Goal: Book appointment/travel/reservation

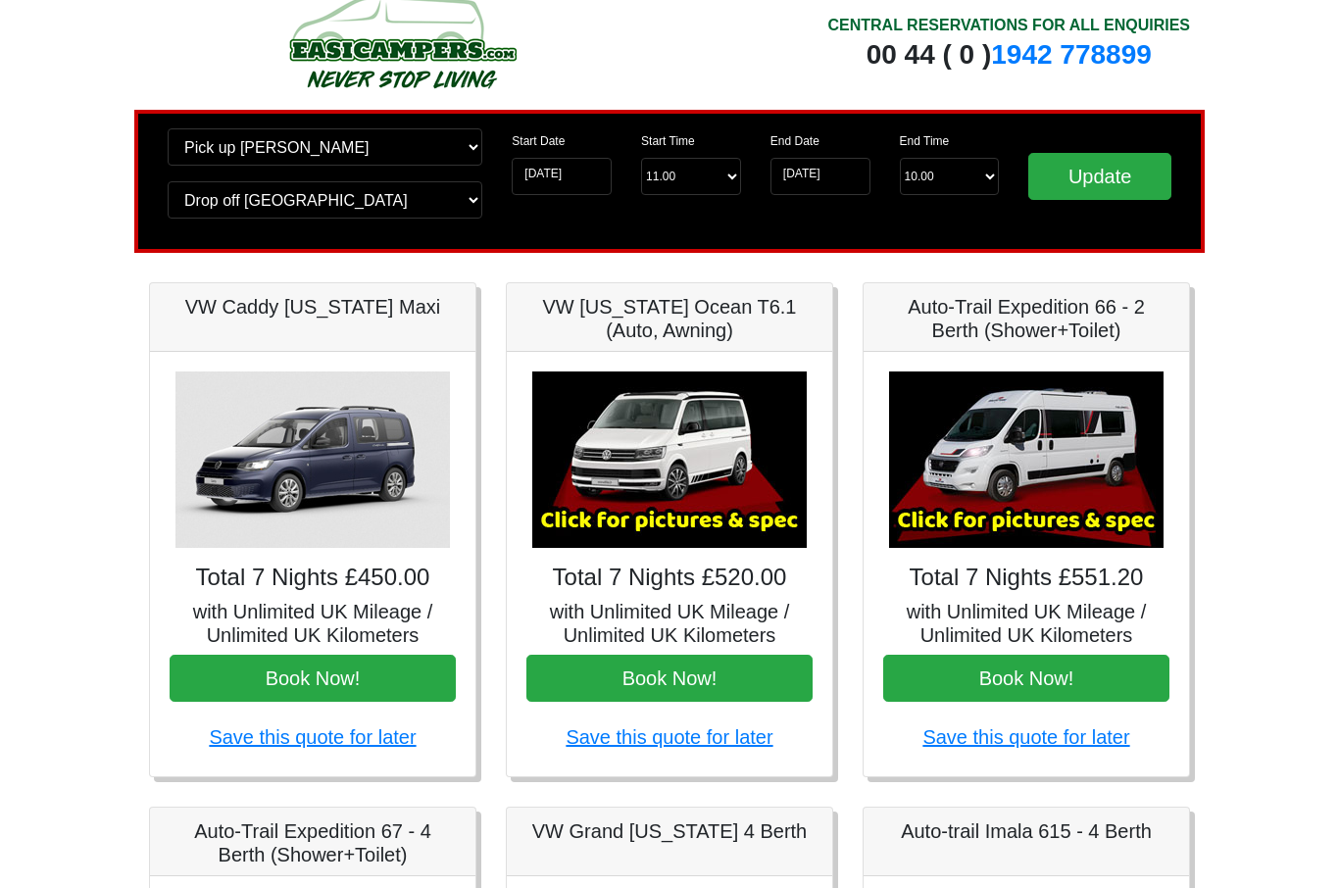
scroll to position [28, 0]
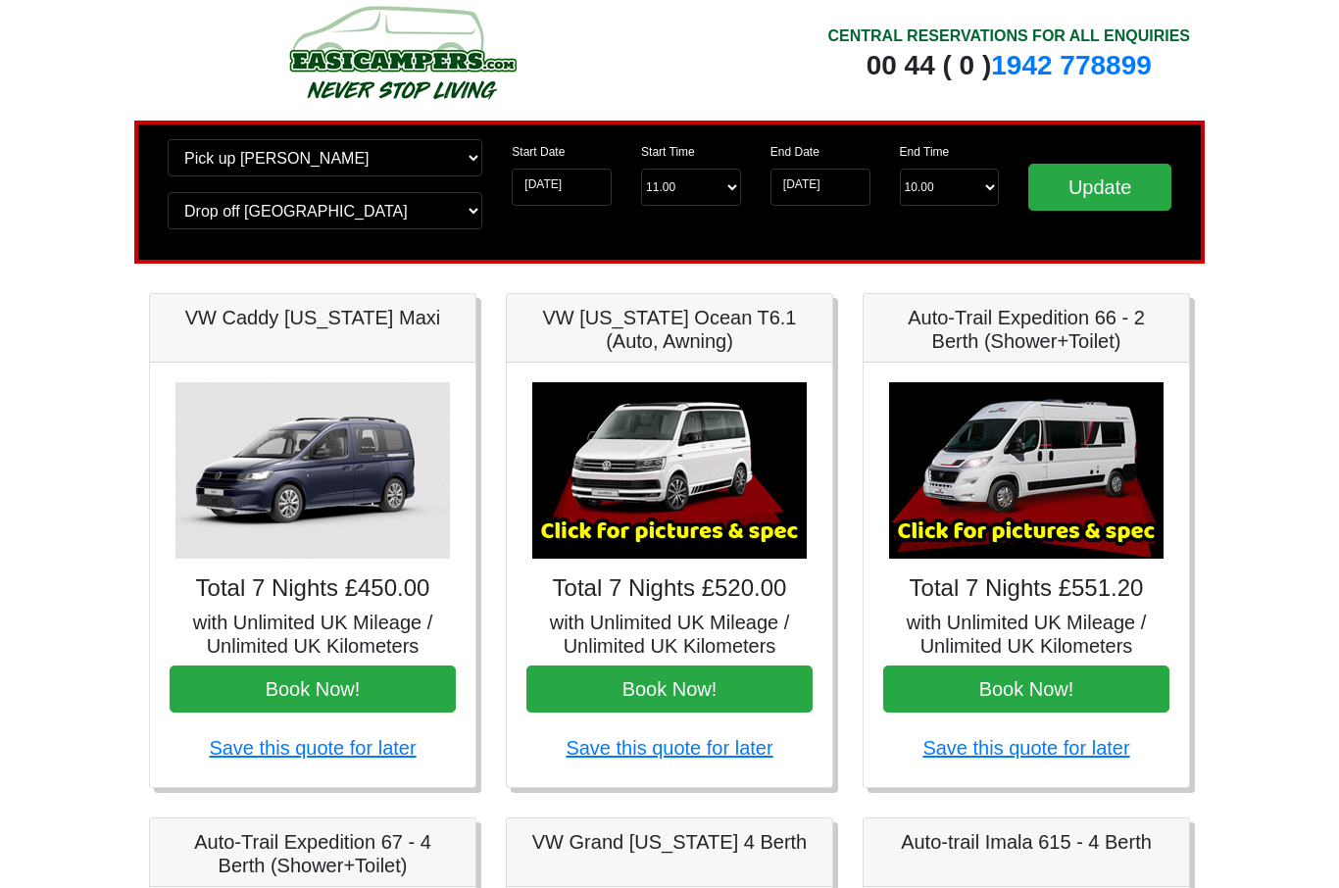
click at [1056, 472] on img at bounding box center [1026, 471] width 275 height 176
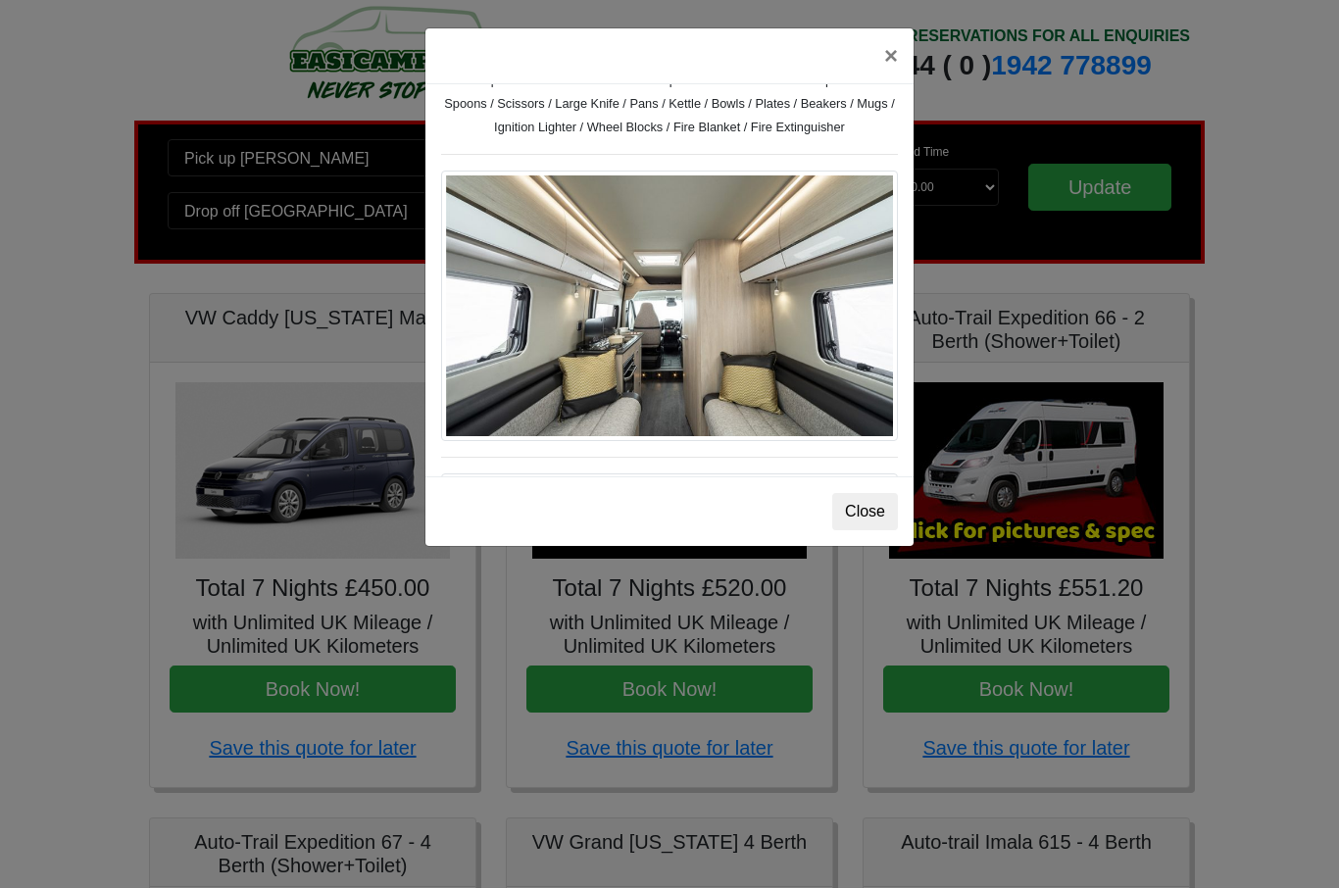
scroll to position [890, 0]
click at [877, 515] on button "Close" at bounding box center [865, 511] width 66 height 37
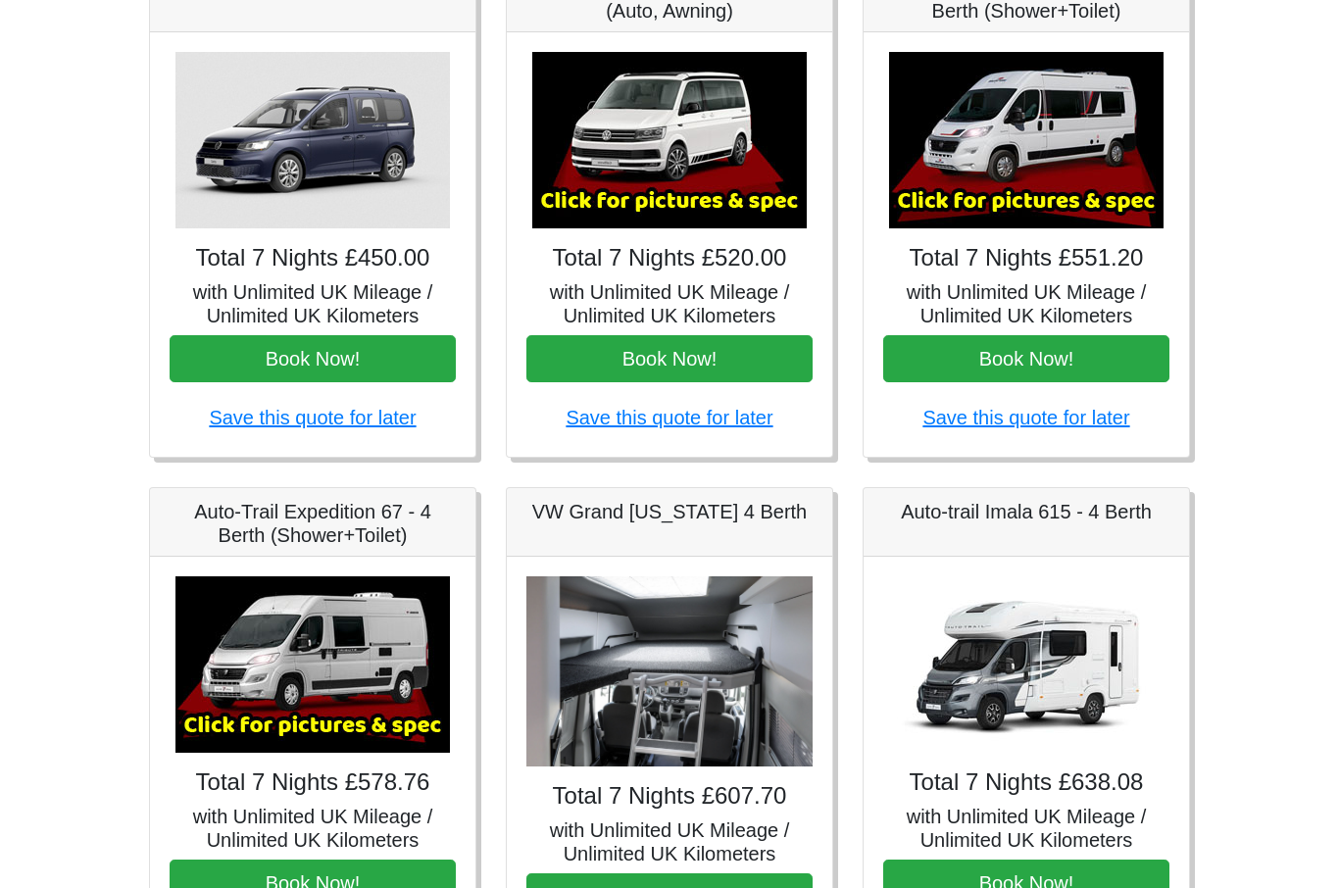
scroll to position [361, 0]
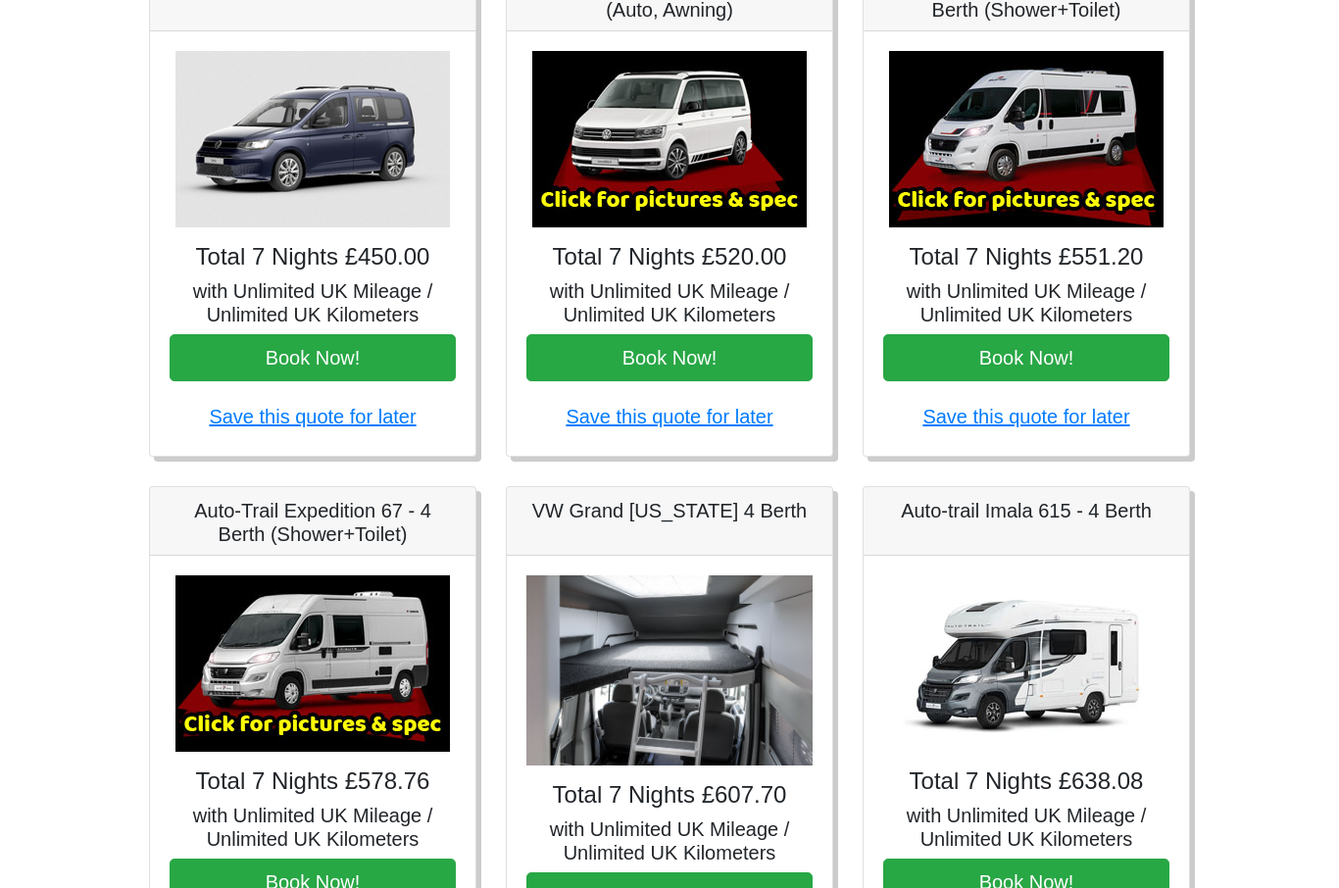
click at [385, 657] on img at bounding box center [313, 664] width 275 height 176
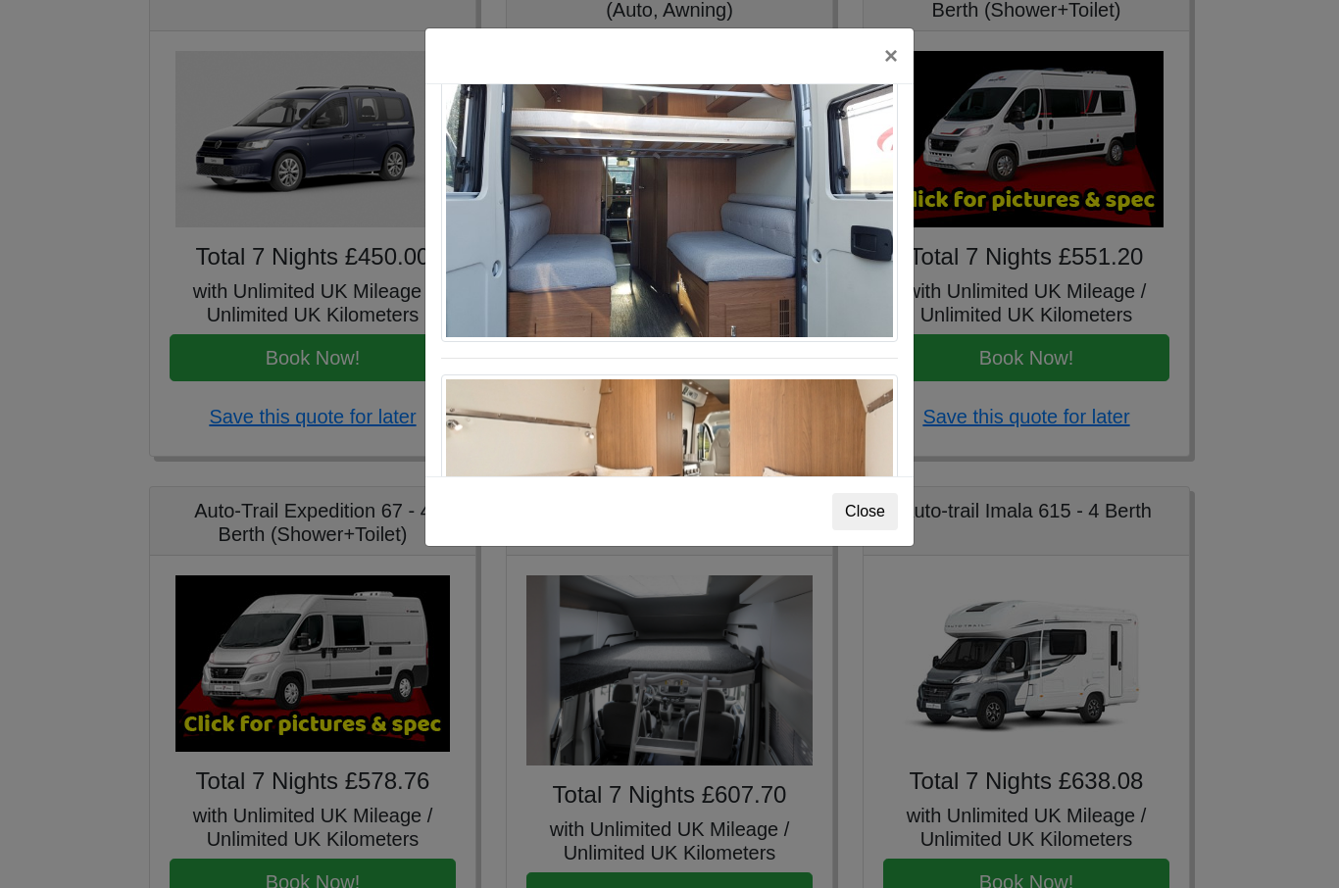
scroll to position [1768, 0]
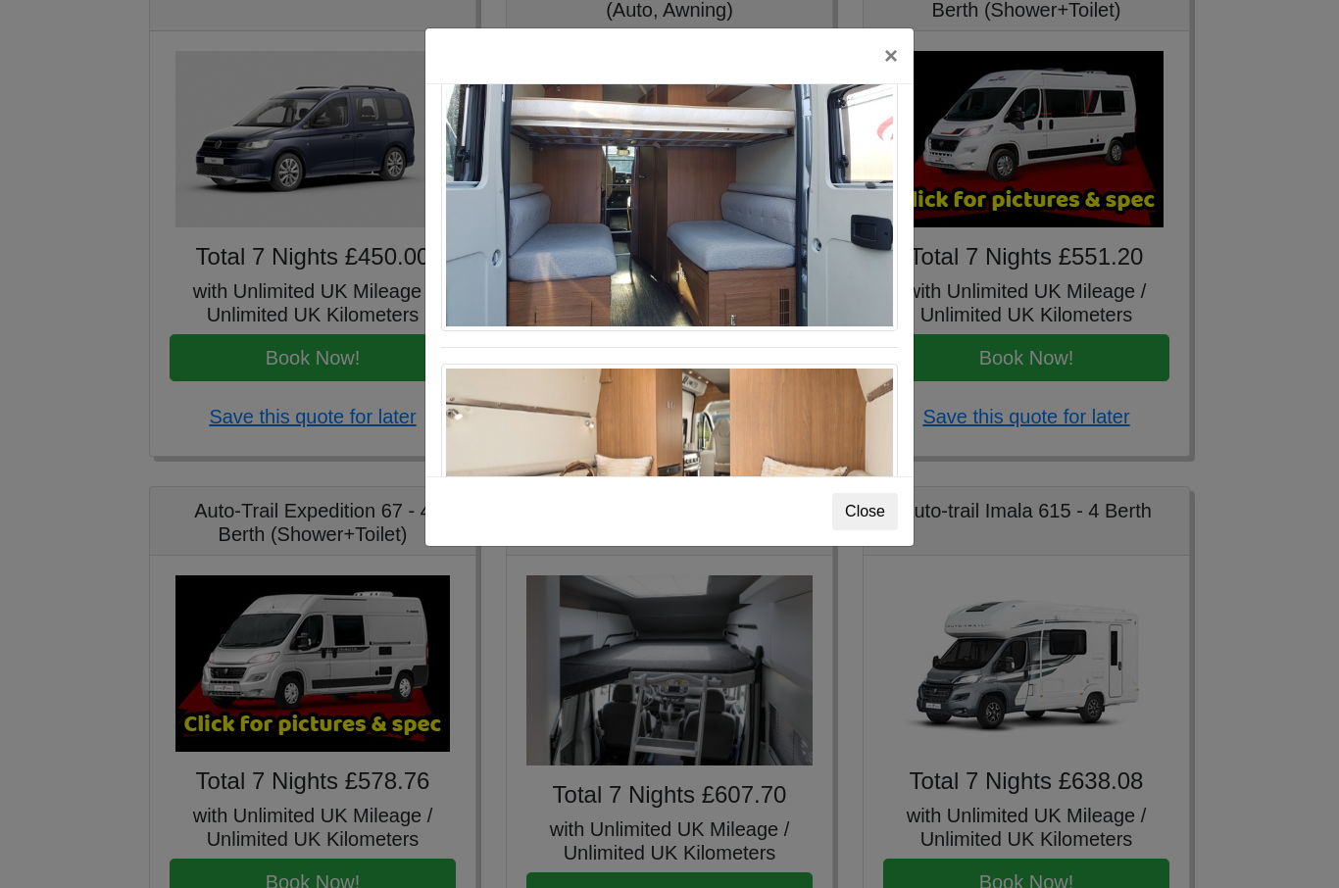
click at [781, 422] on img at bounding box center [669, 539] width 457 height 351
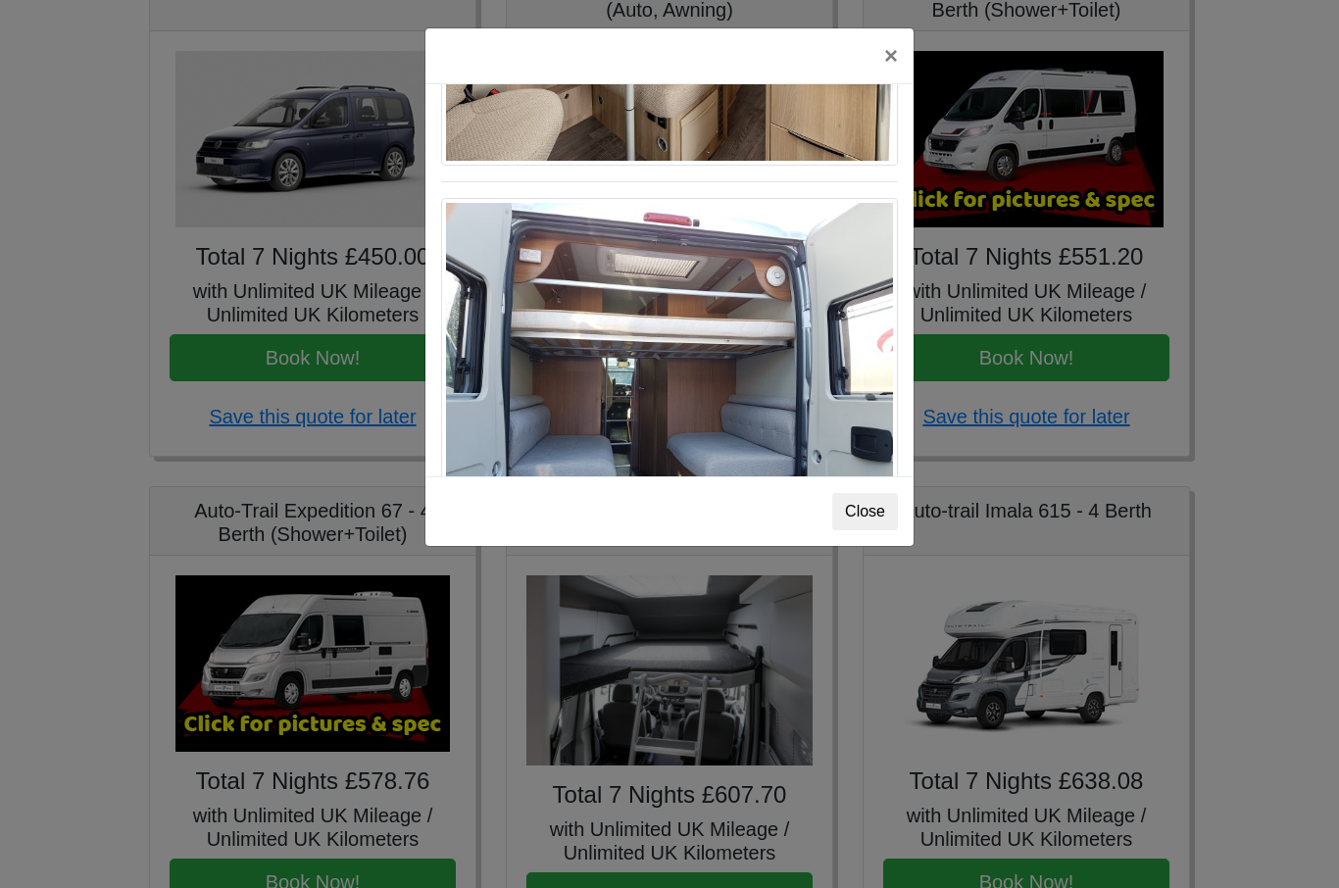
scroll to position [1555, 0]
click at [868, 520] on button "Close" at bounding box center [865, 511] width 66 height 37
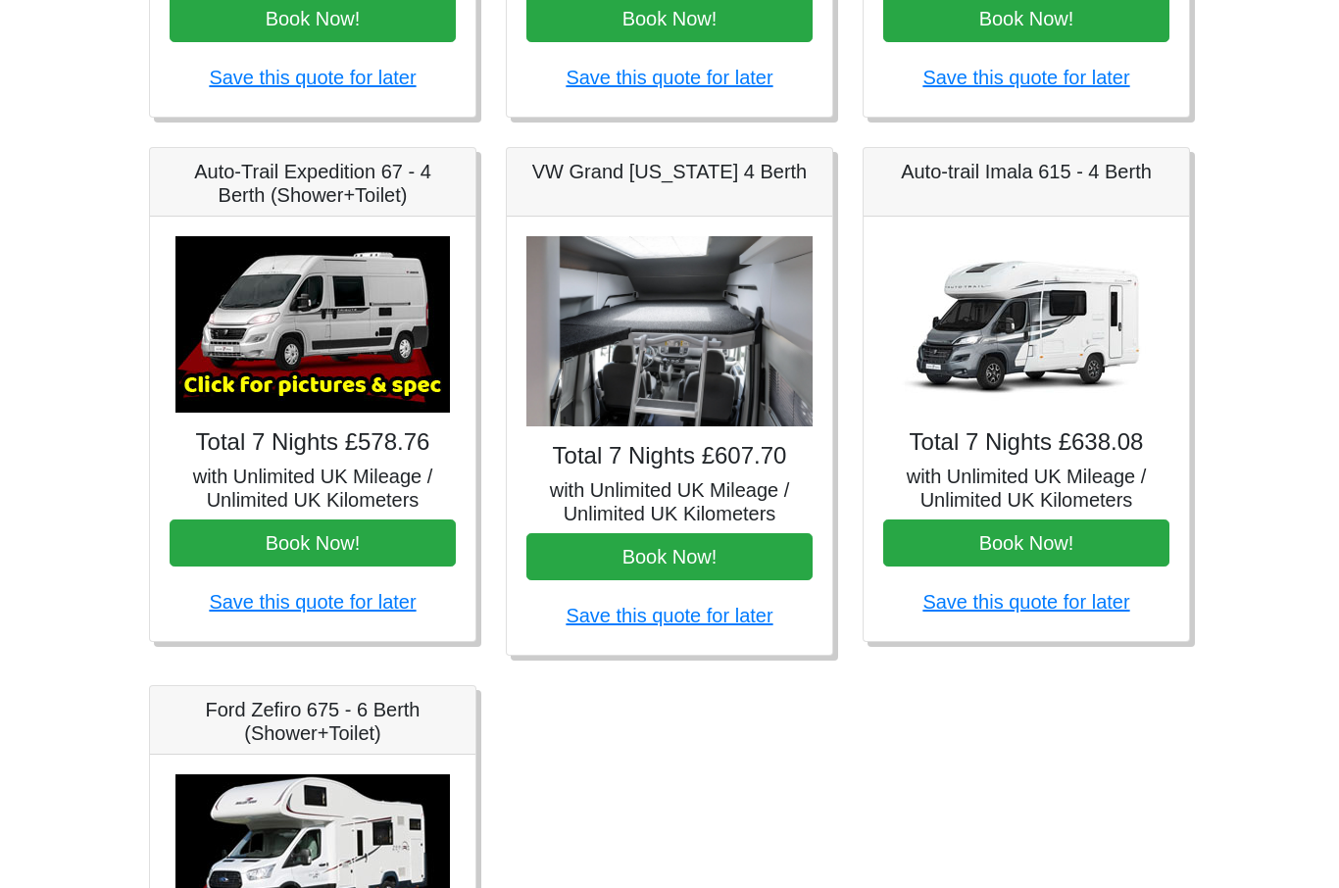
scroll to position [700, 0]
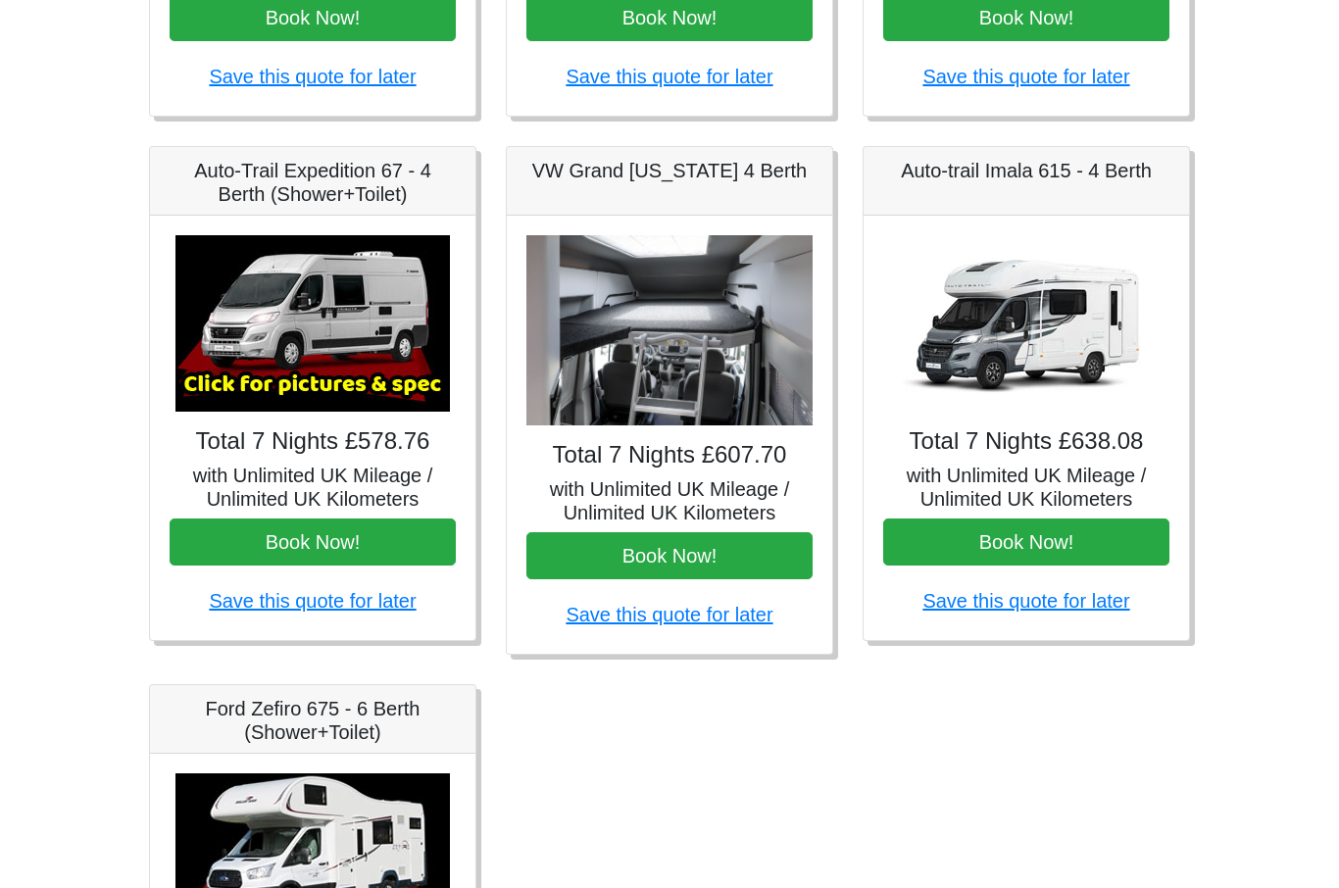
click at [1051, 326] on img at bounding box center [1026, 324] width 275 height 176
click at [1063, 321] on img at bounding box center [1026, 324] width 275 height 176
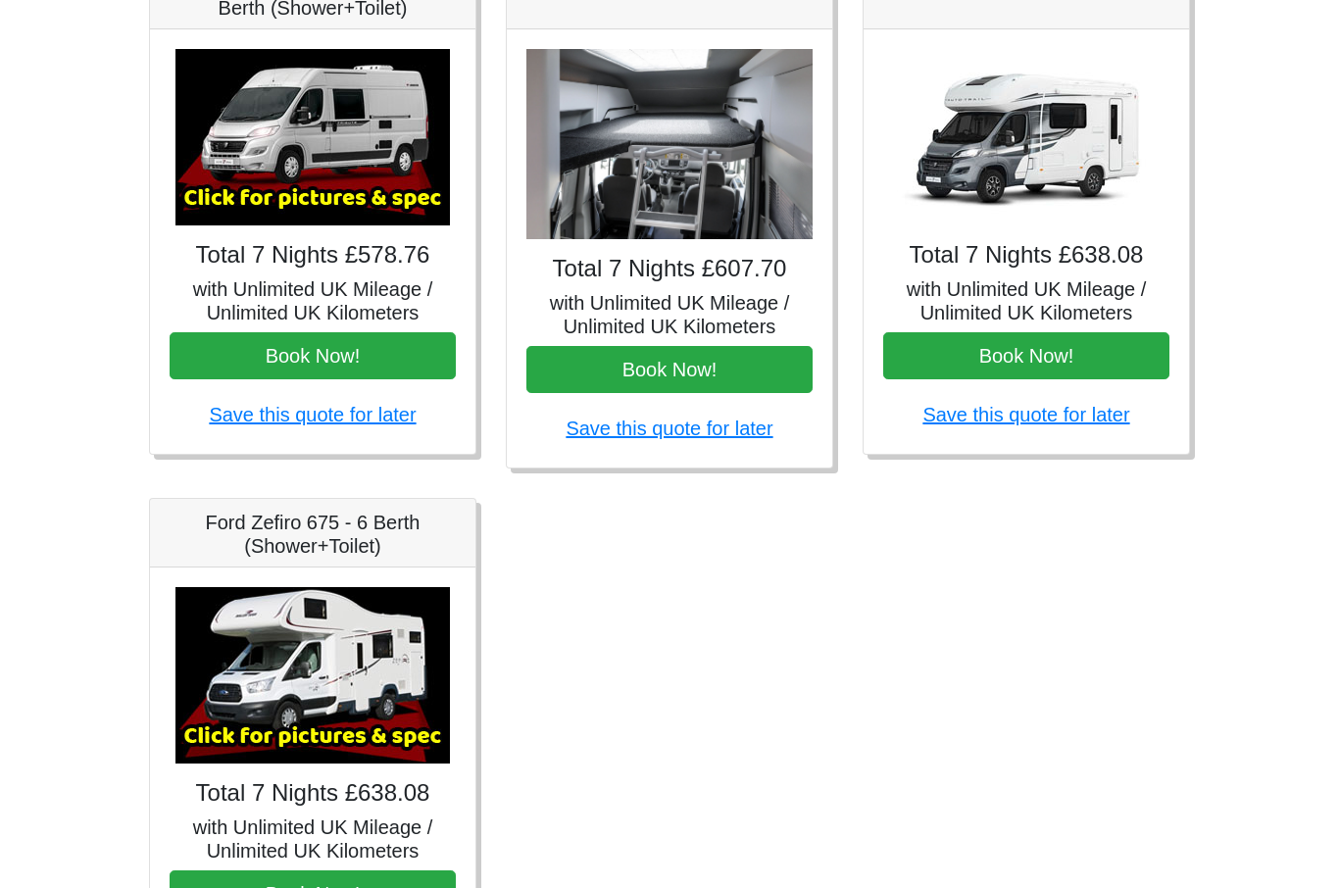
scroll to position [999, 0]
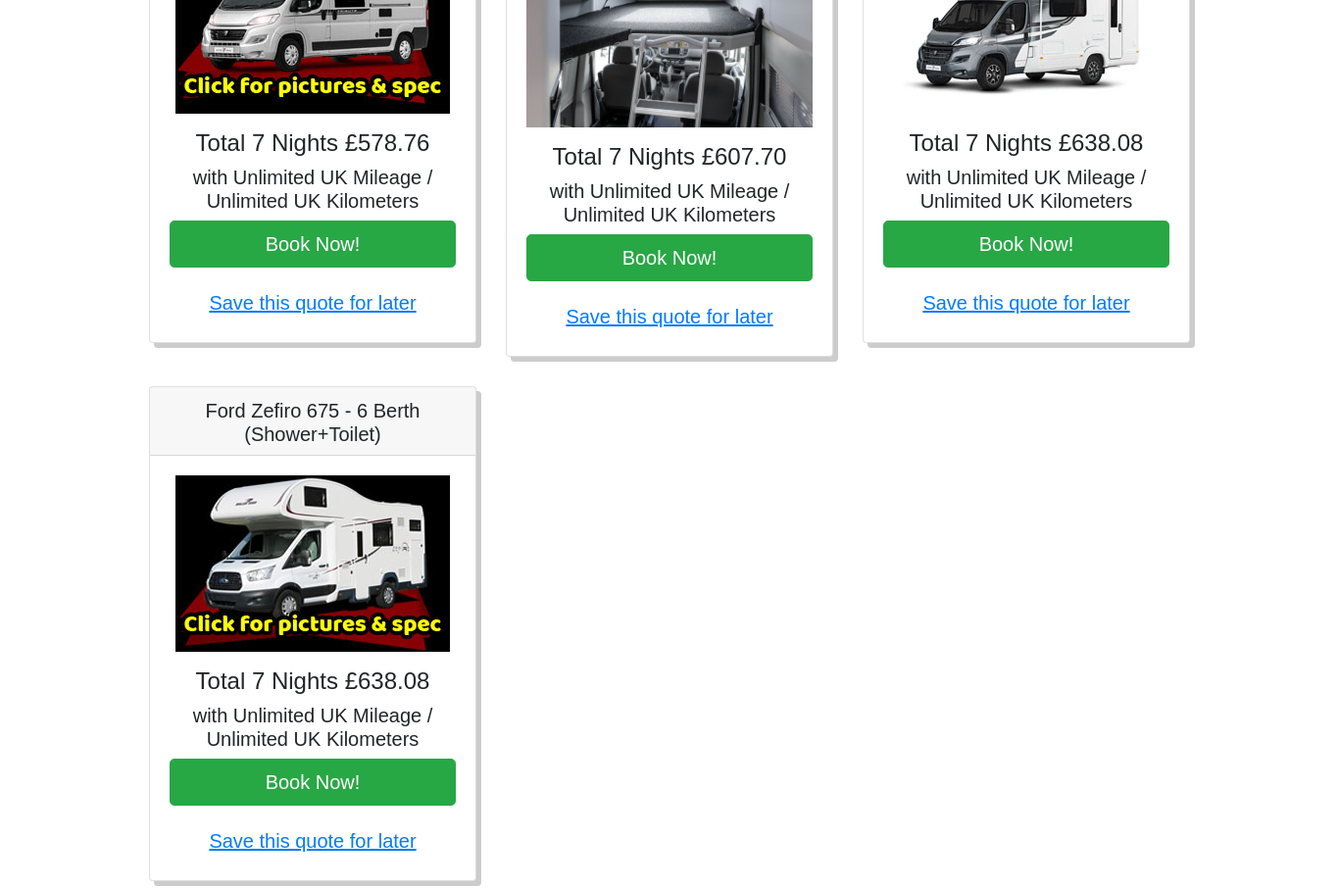
click at [347, 572] on img at bounding box center [313, 564] width 275 height 176
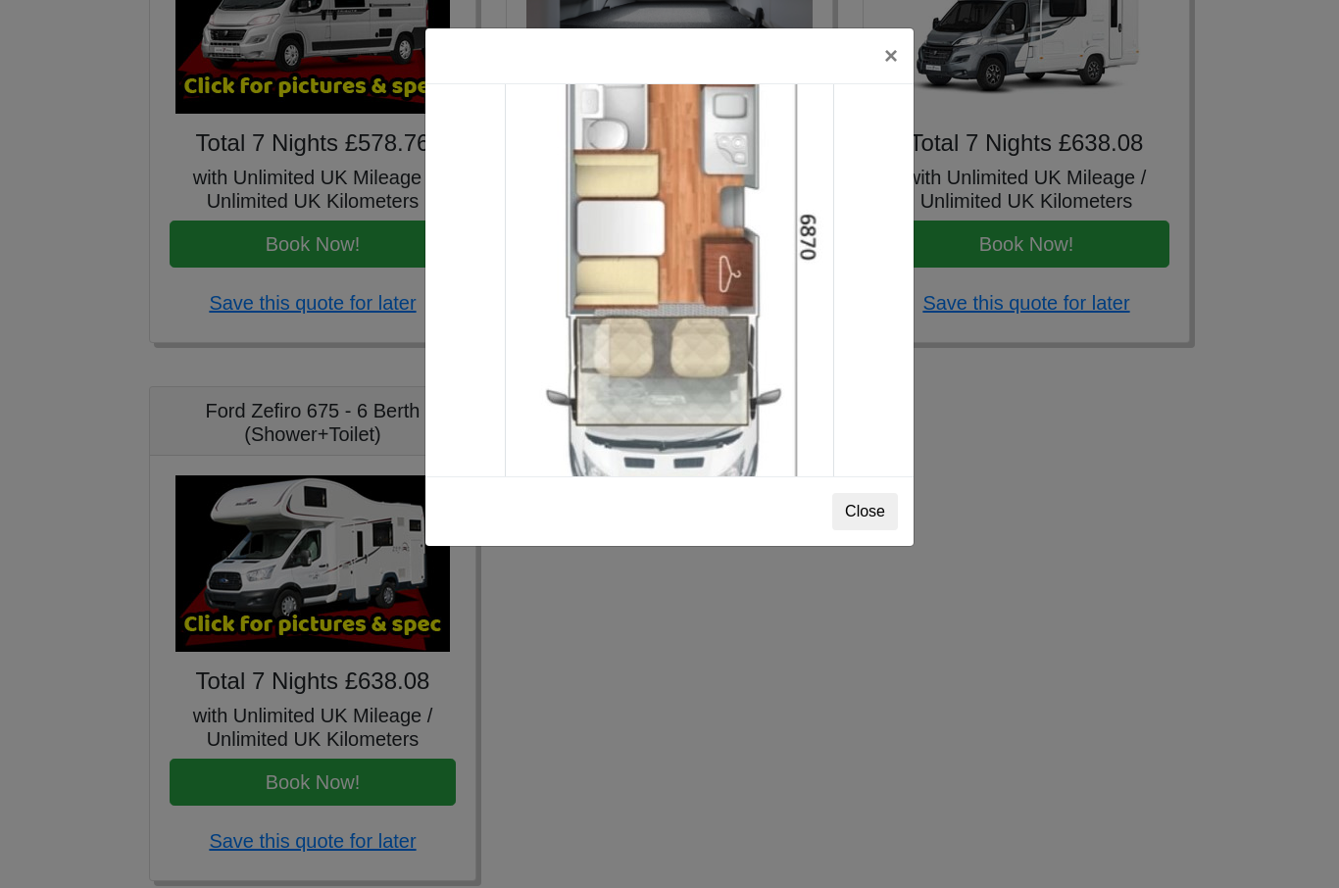
scroll to position [3366, 0]
click at [859, 519] on button "Close" at bounding box center [865, 511] width 66 height 37
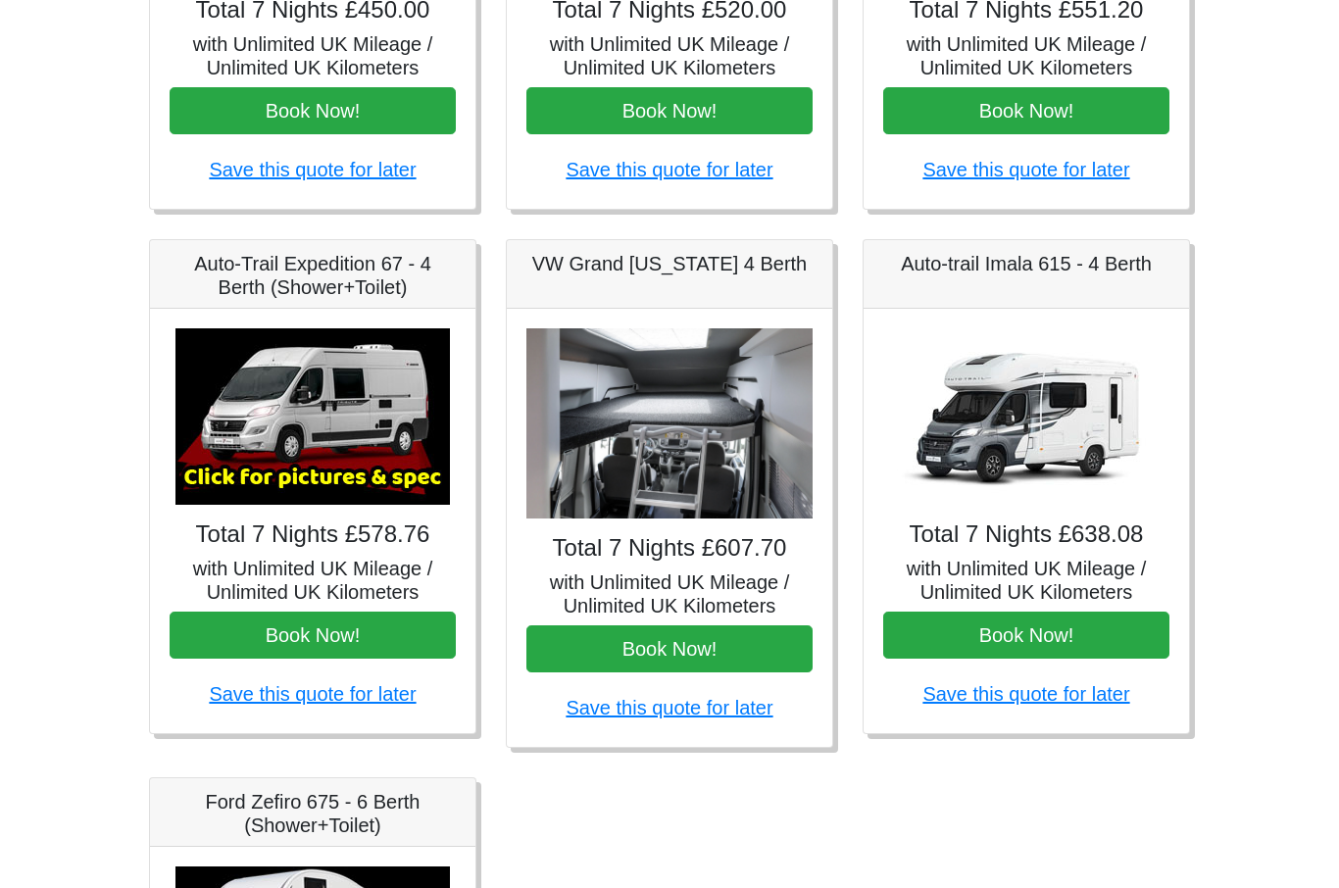
scroll to position [600, 0]
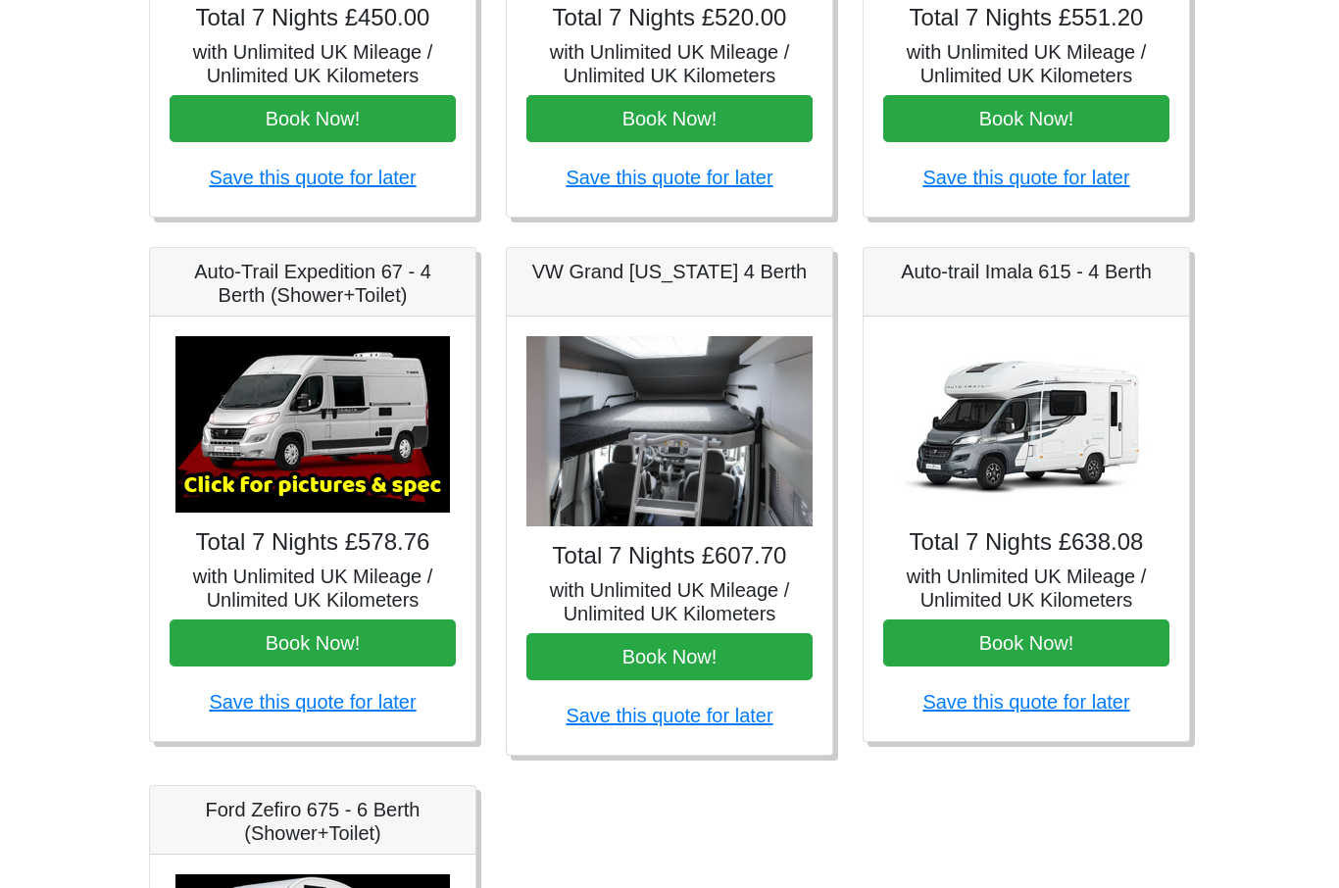
click at [716, 457] on img at bounding box center [670, 431] width 286 height 191
click at [704, 455] on img at bounding box center [670, 431] width 286 height 191
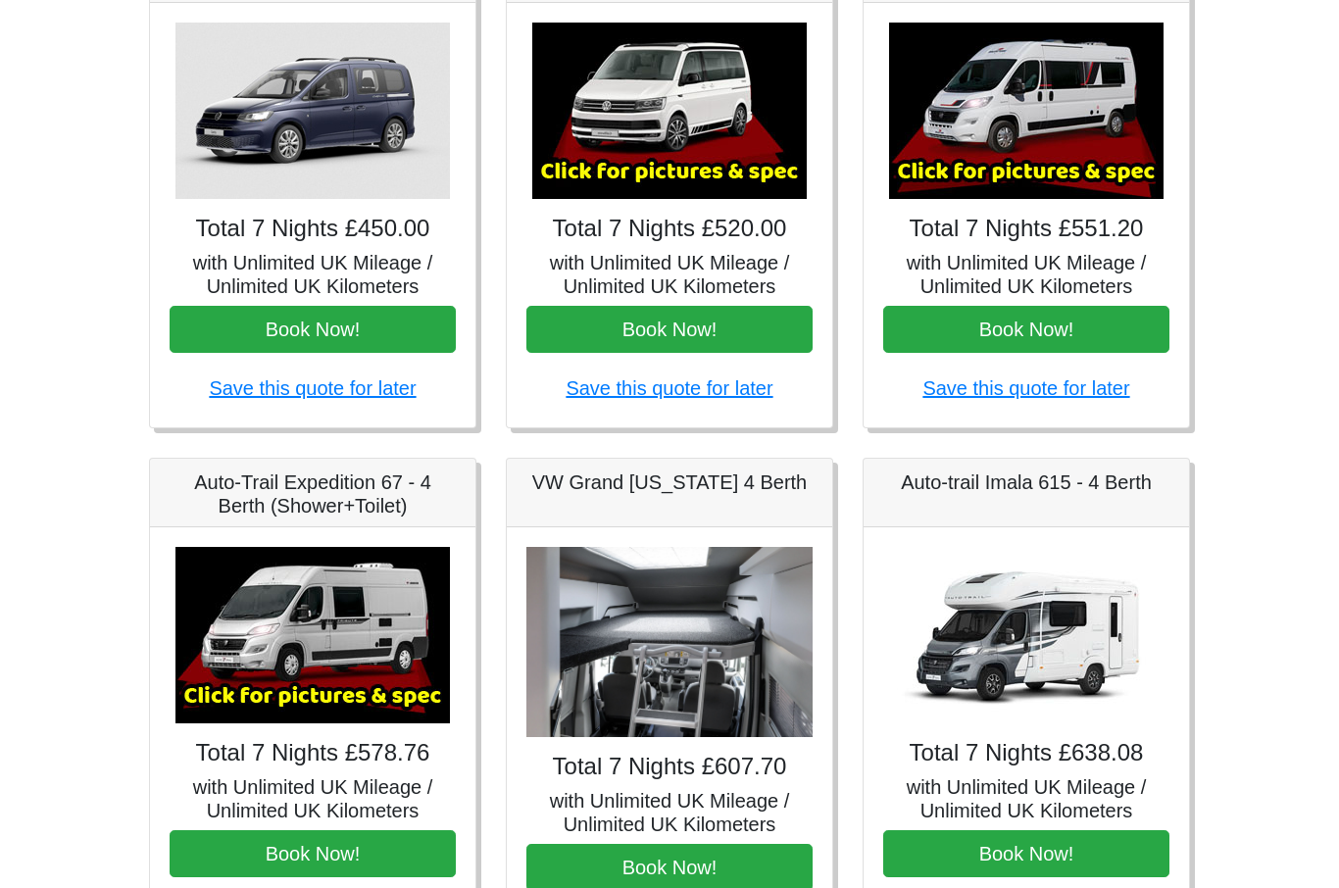
scroll to position [389, 0]
click at [407, 672] on img at bounding box center [313, 635] width 275 height 176
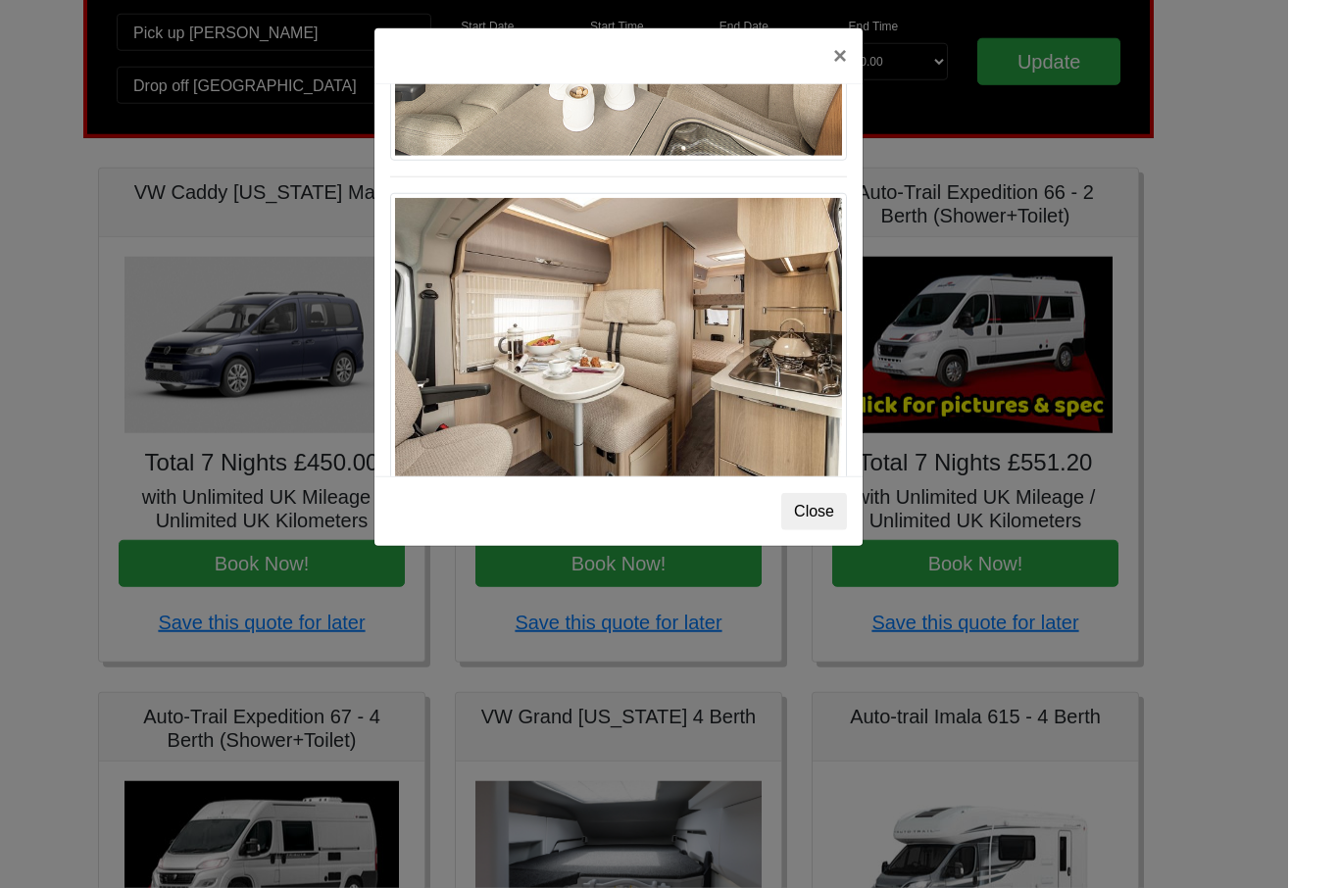
scroll to position [174, 0]
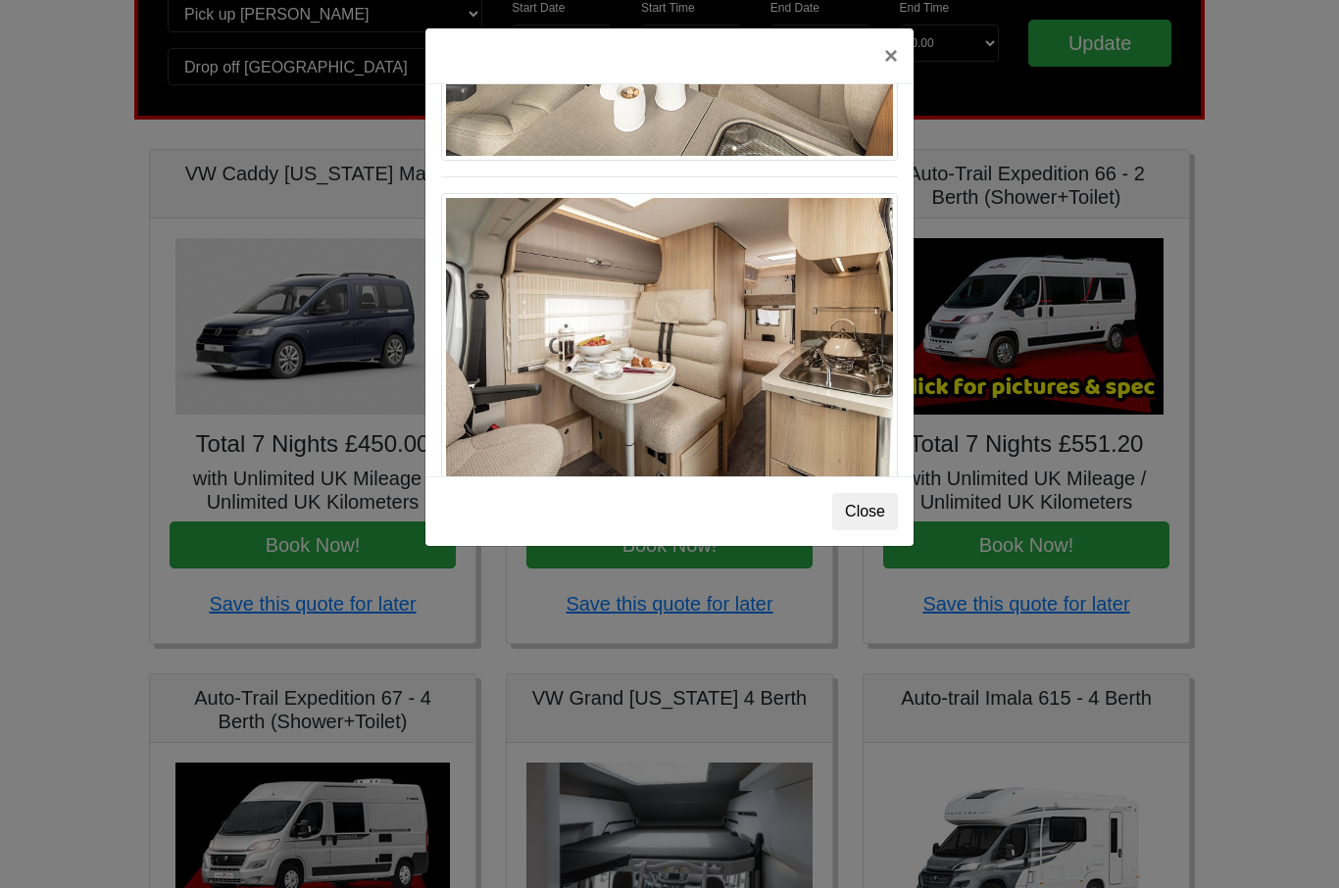
click at [906, 72] on button "×" at bounding box center [891, 55] width 45 height 55
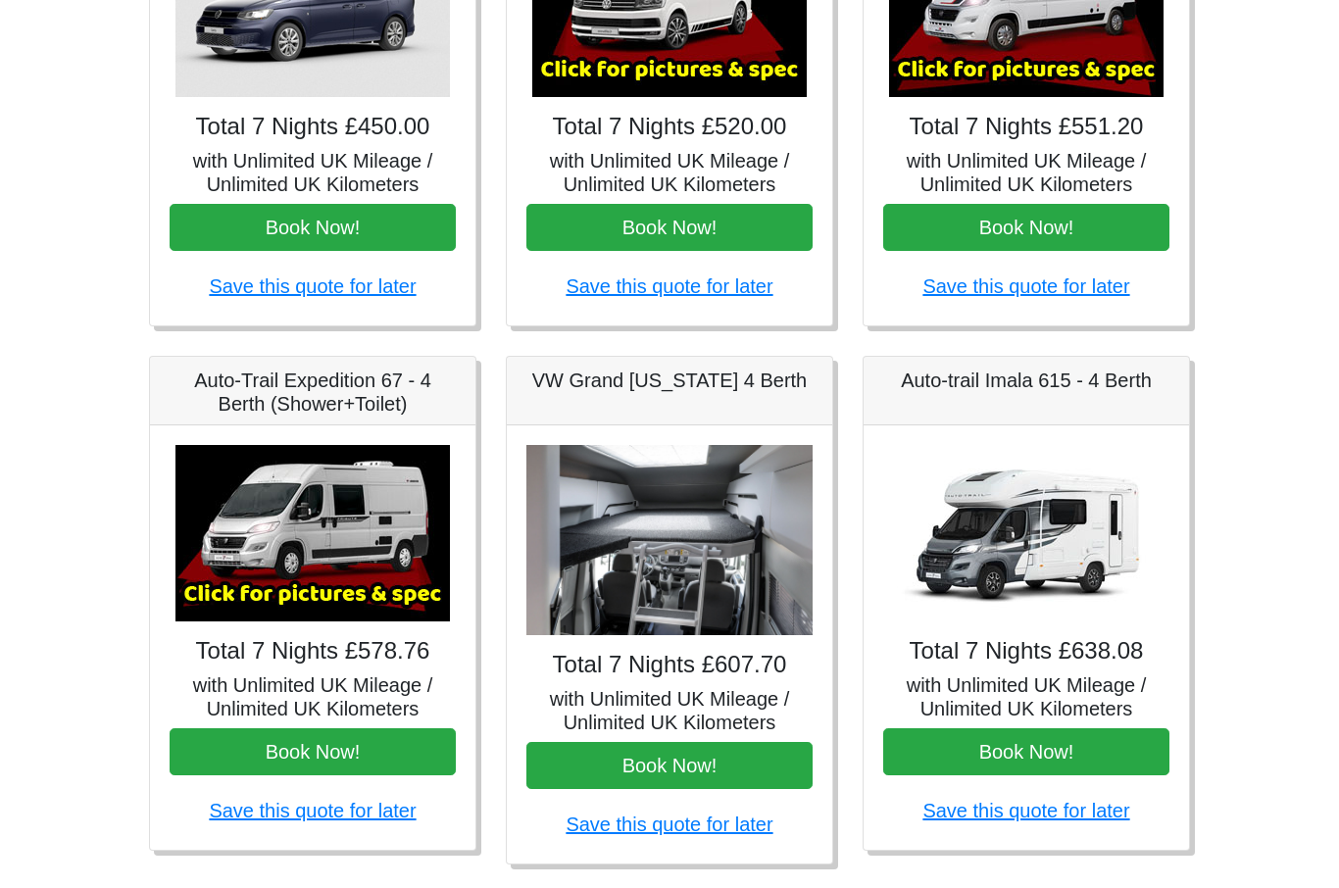
scroll to position [505, 0]
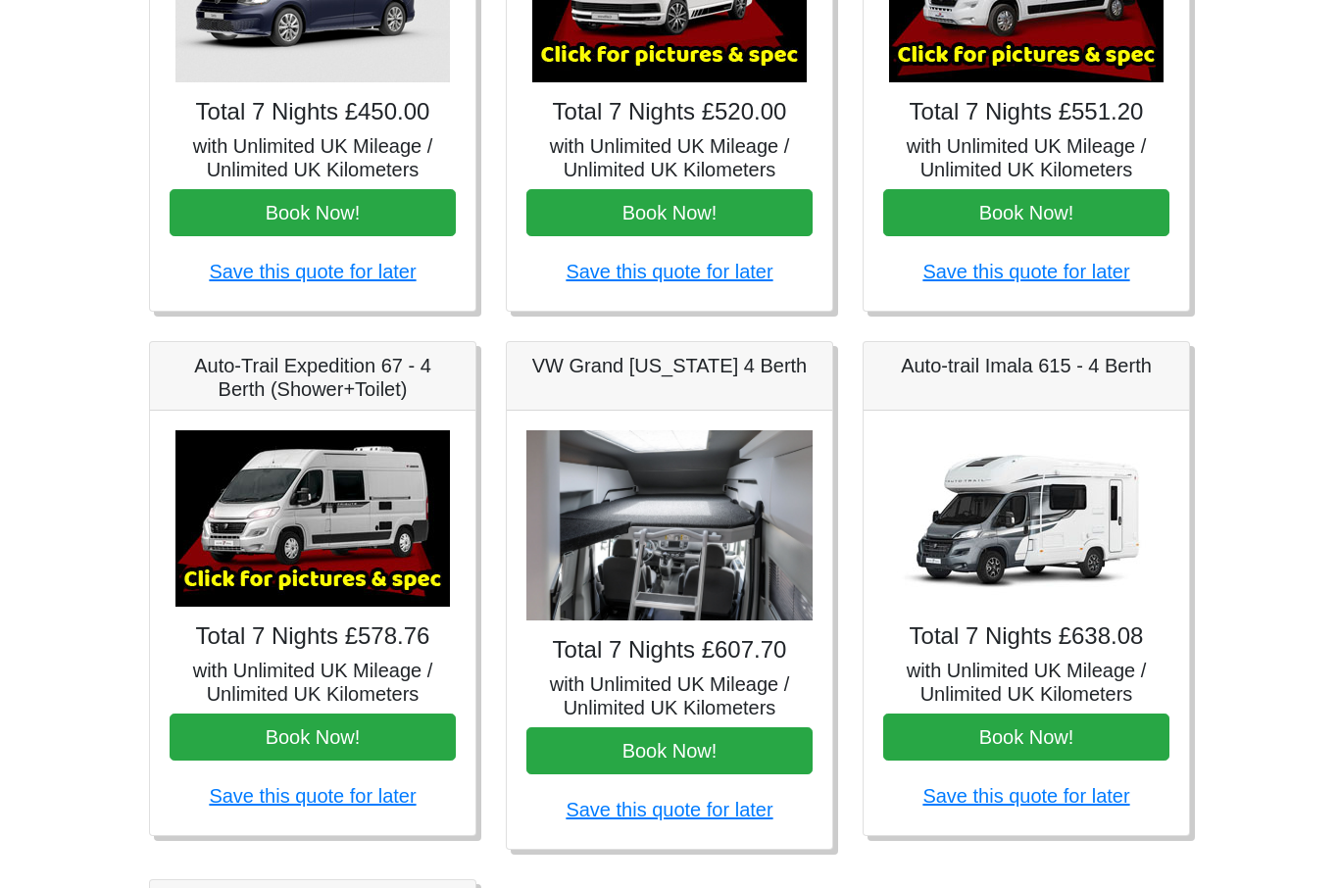
click at [1038, 538] on img at bounding box center [1026, 519] width 275 height 176
click at [1030, 530] on img at bounding box center [1026, 519] width 275 height 176
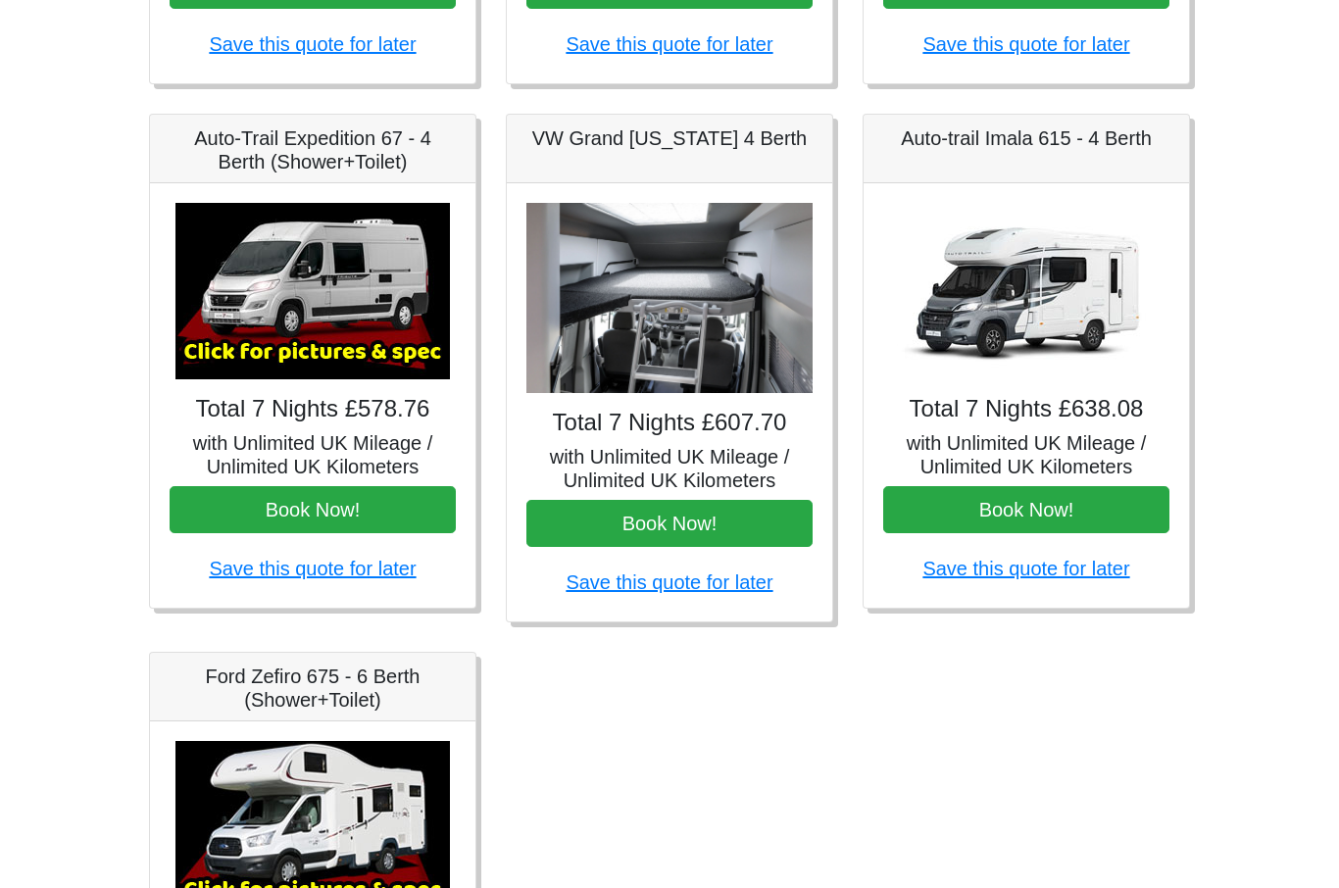
scroll to position [720, 0]
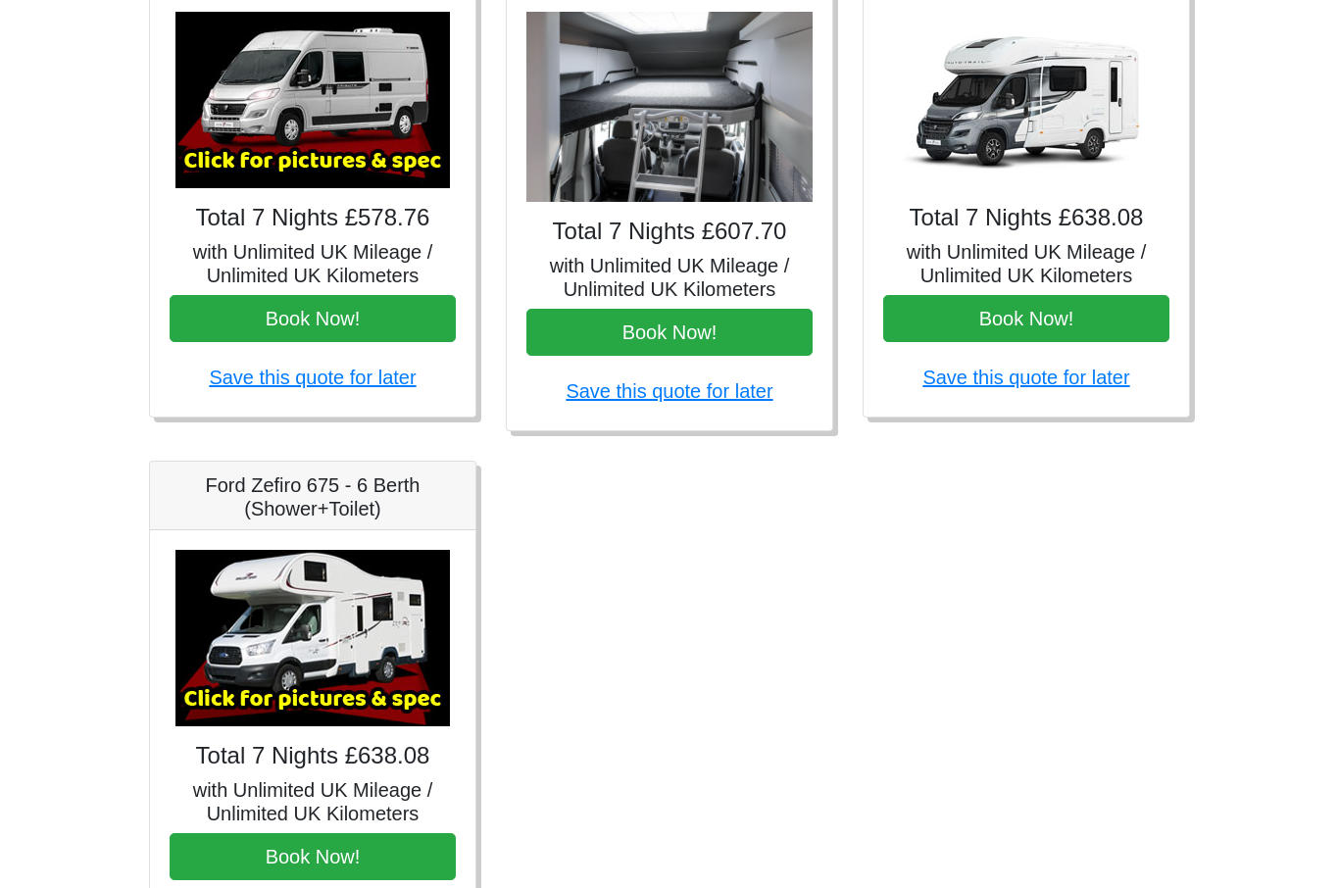
click at [394, 644] on img at bounding box center [313, 639] width 275 height 176
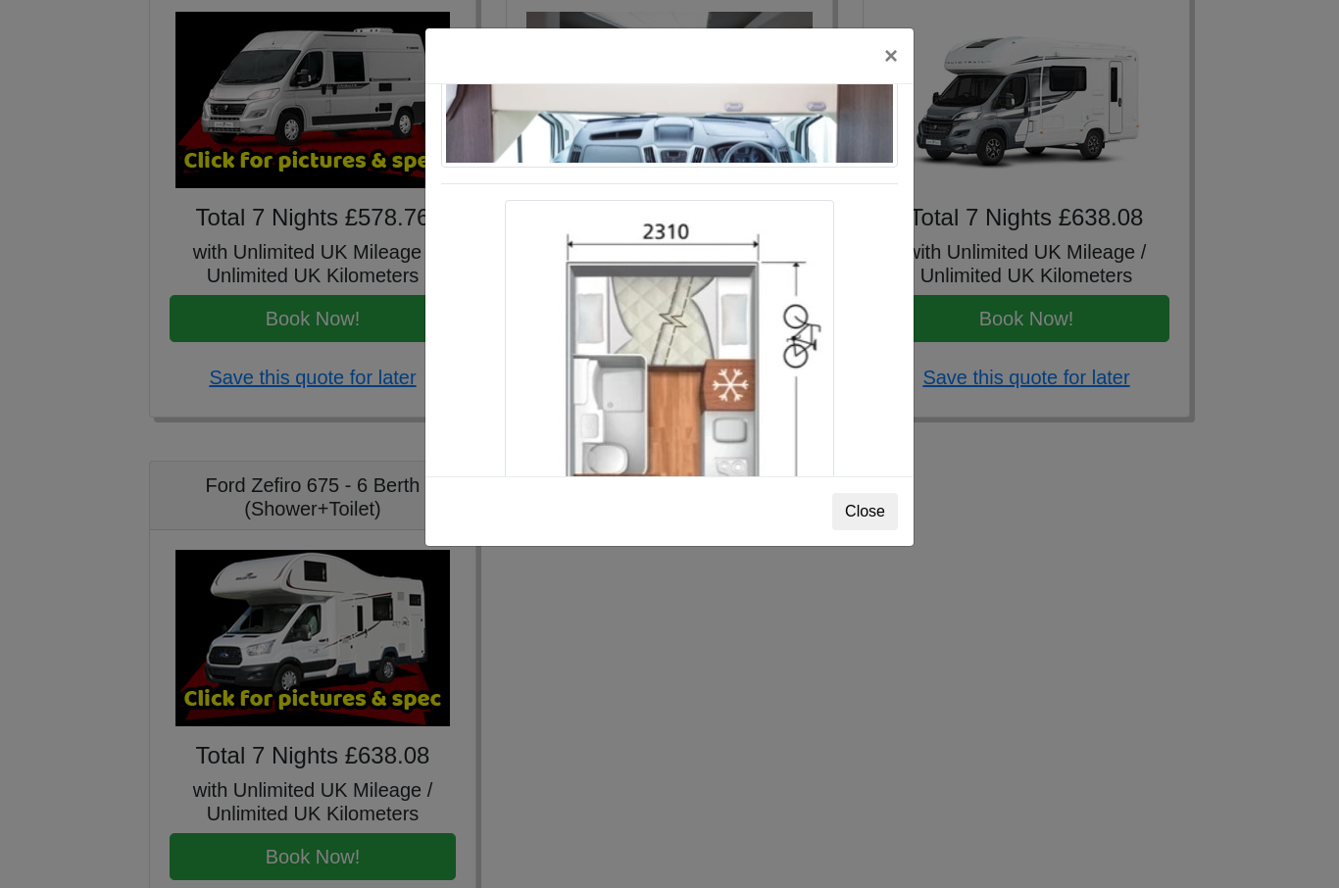
scroll to position [3043, 0]
click at [885, 516] on button "Close" at bounding box center [865, 511] width 66 height 37
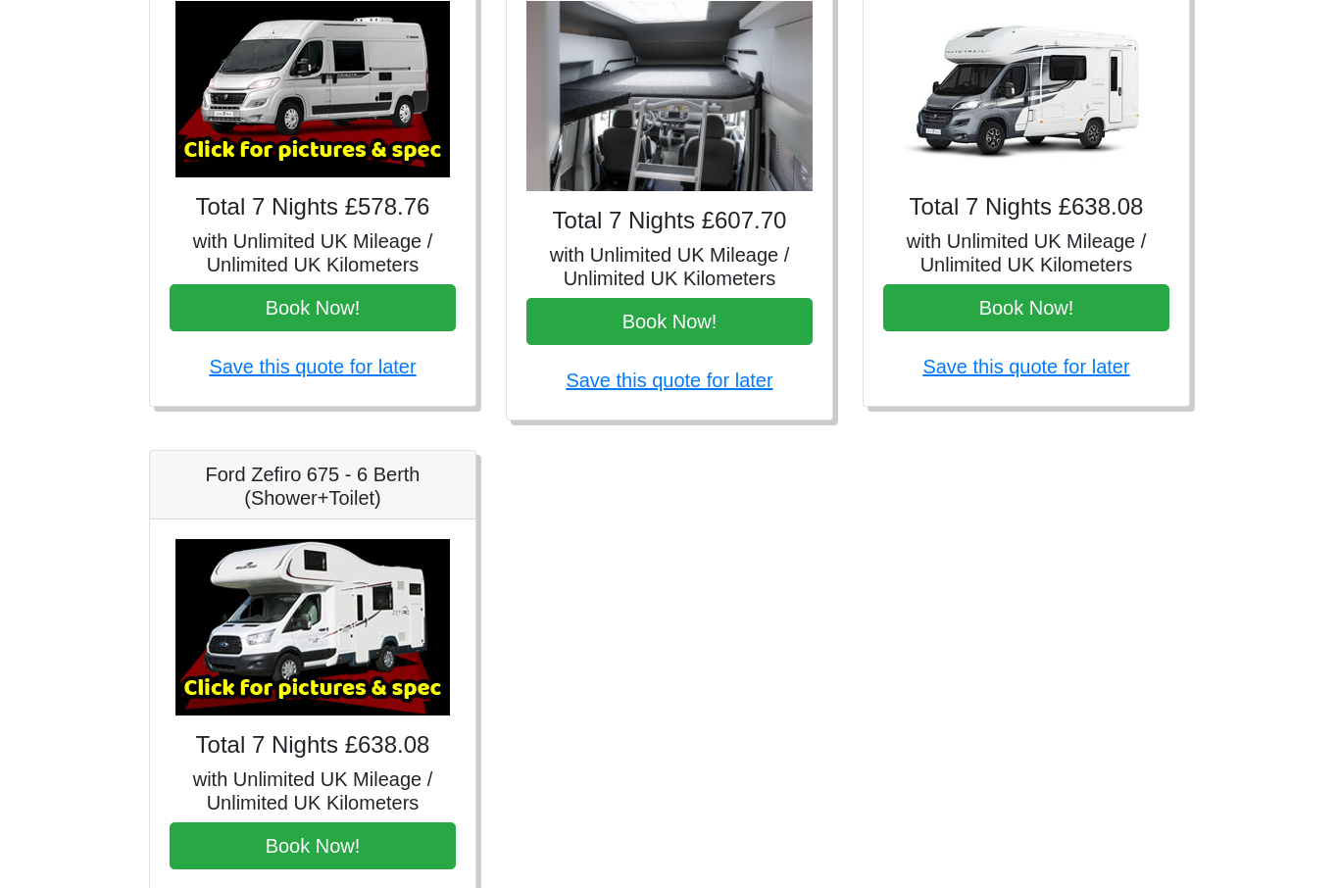
scroll to position [999, 0]
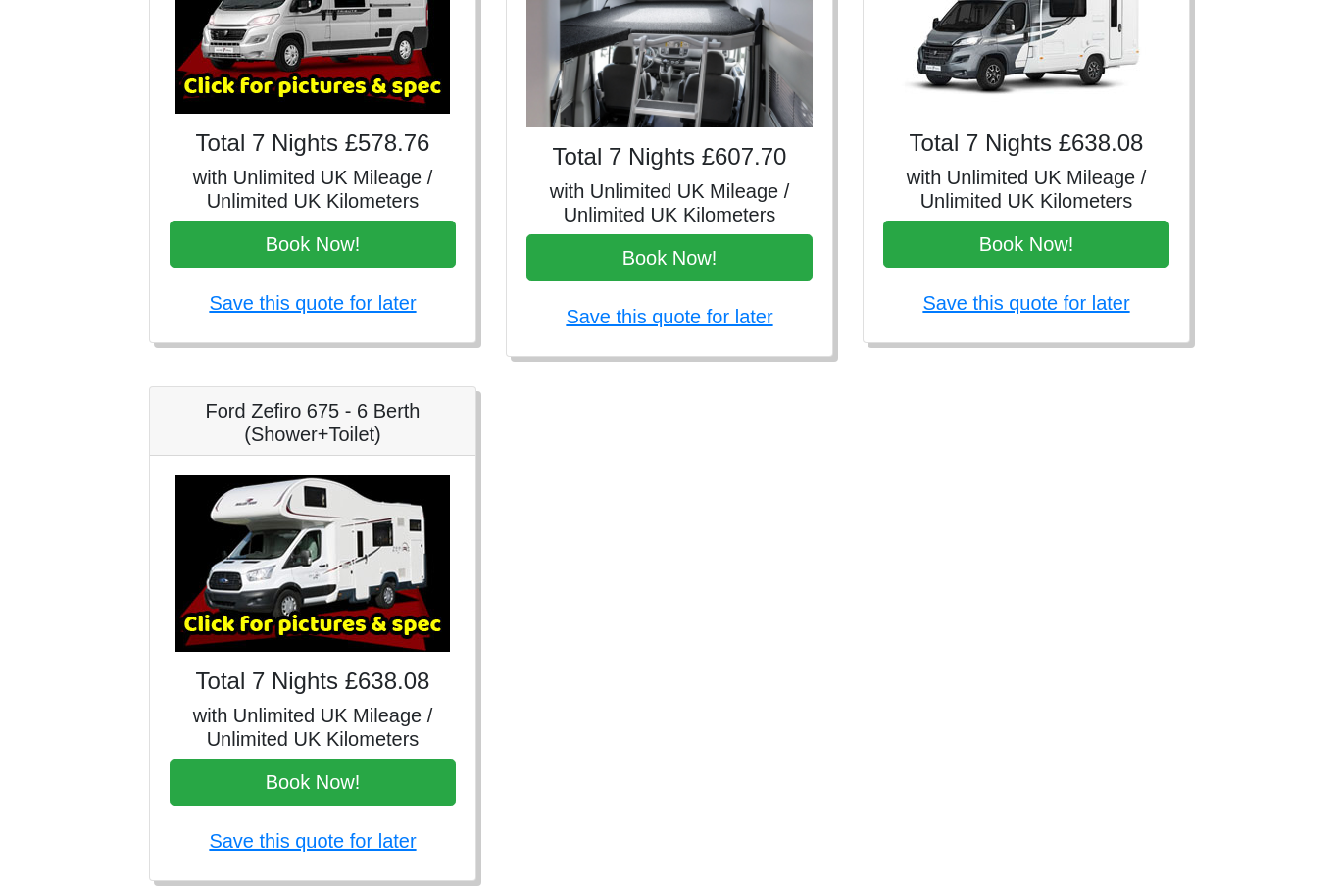
click at [360, 789] on button "Book Now!" at bounding box center [313, 782] width 286 height 47
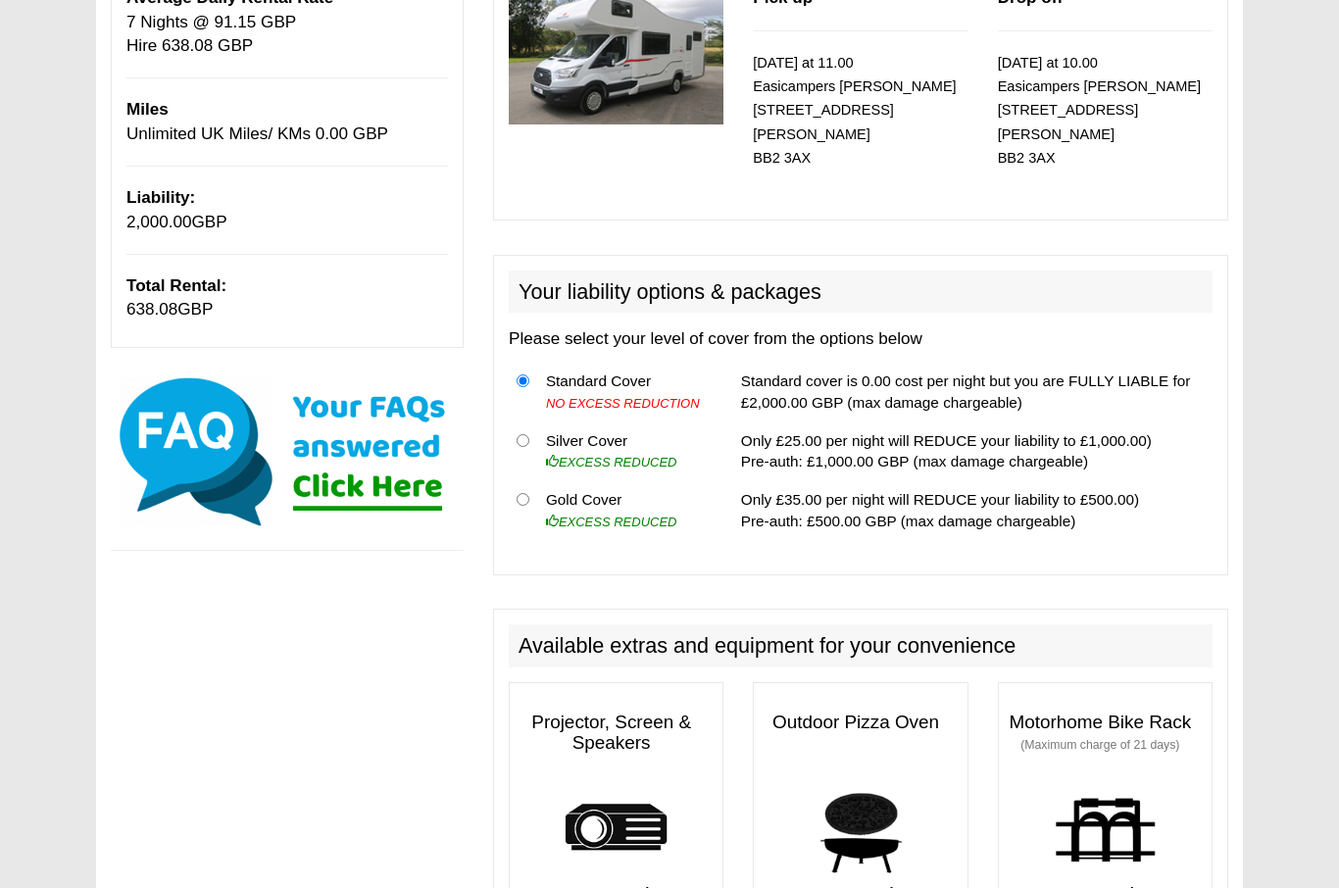
scroll to position [330, 0]
click at [525, 493] on input "radio" at bounding box center [523, 499] width 13 height 13
radio input "true"
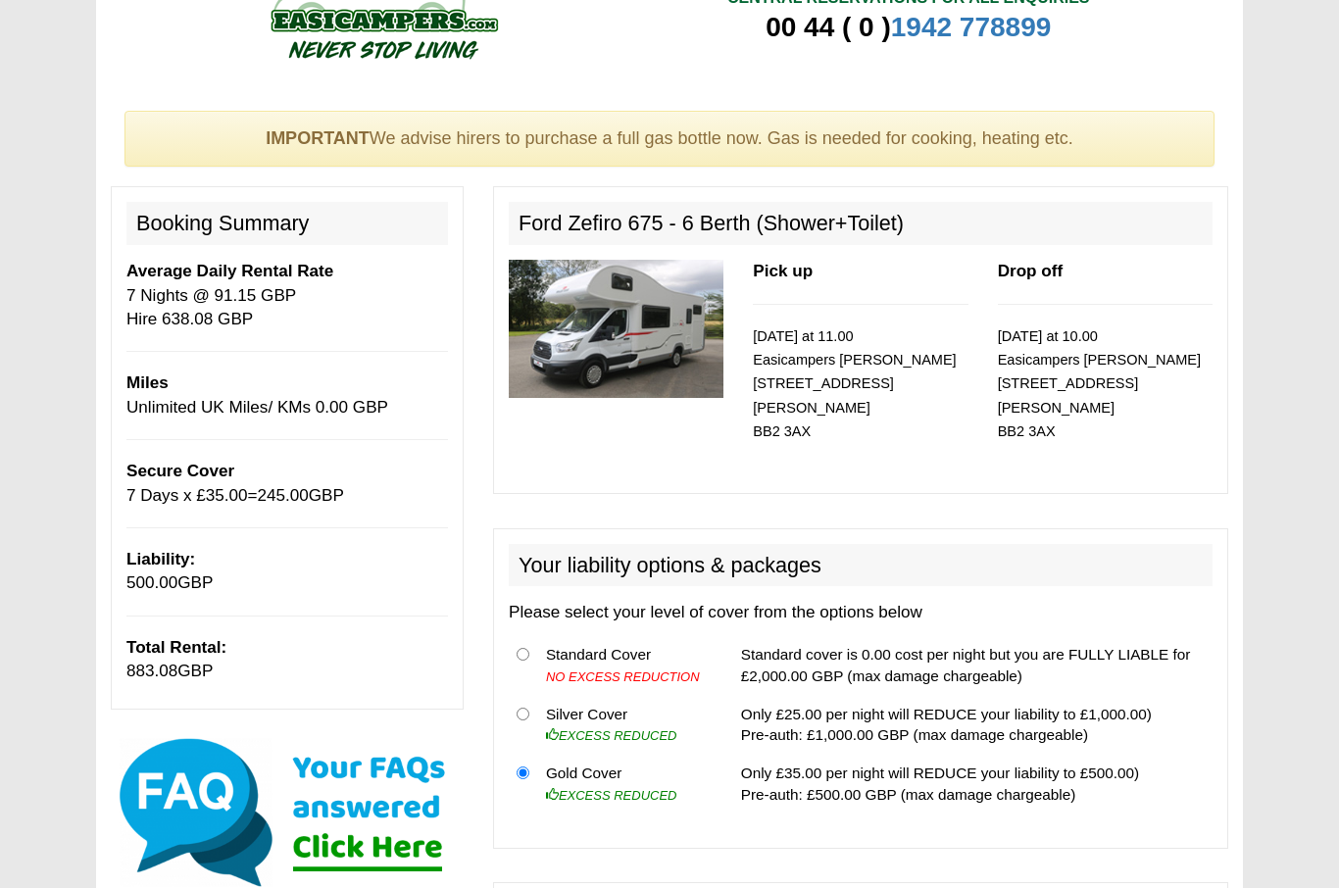
scroll to position [0, 0]
